Goal: Find specific page/section: Find specific page/section

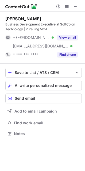
scroll to position [130, 85]
click at [76, 4] on span at bounding box center [75, 6] width 4 height 4
